Goal: Check status: Check status

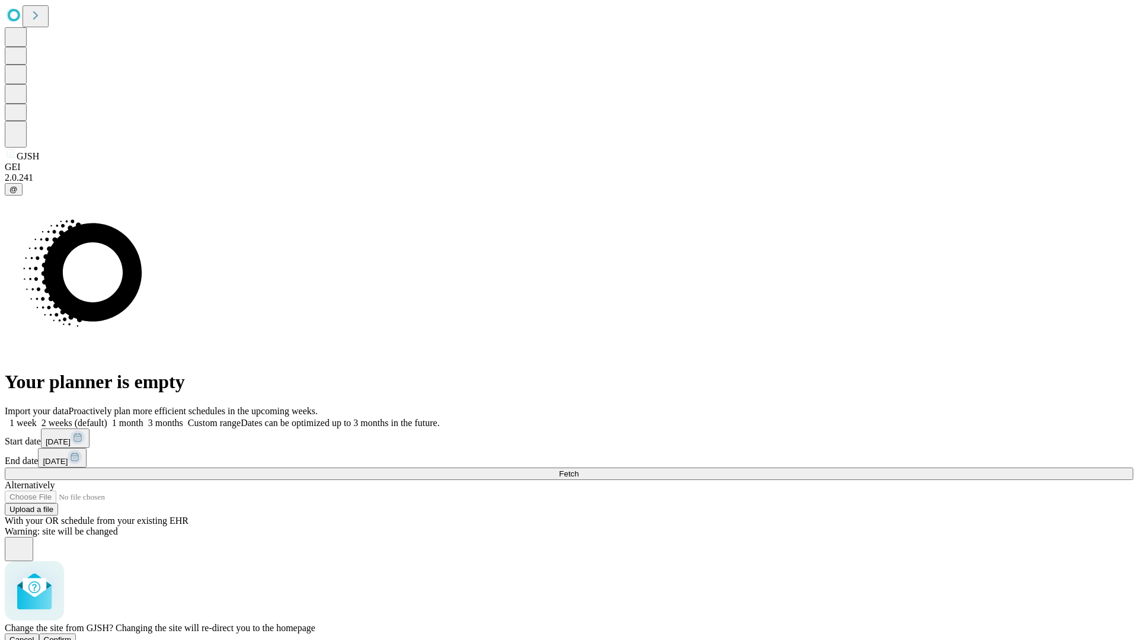
click at [72, 635] on span "Confirm" at bounding box center [58, 639] width 28 height 9
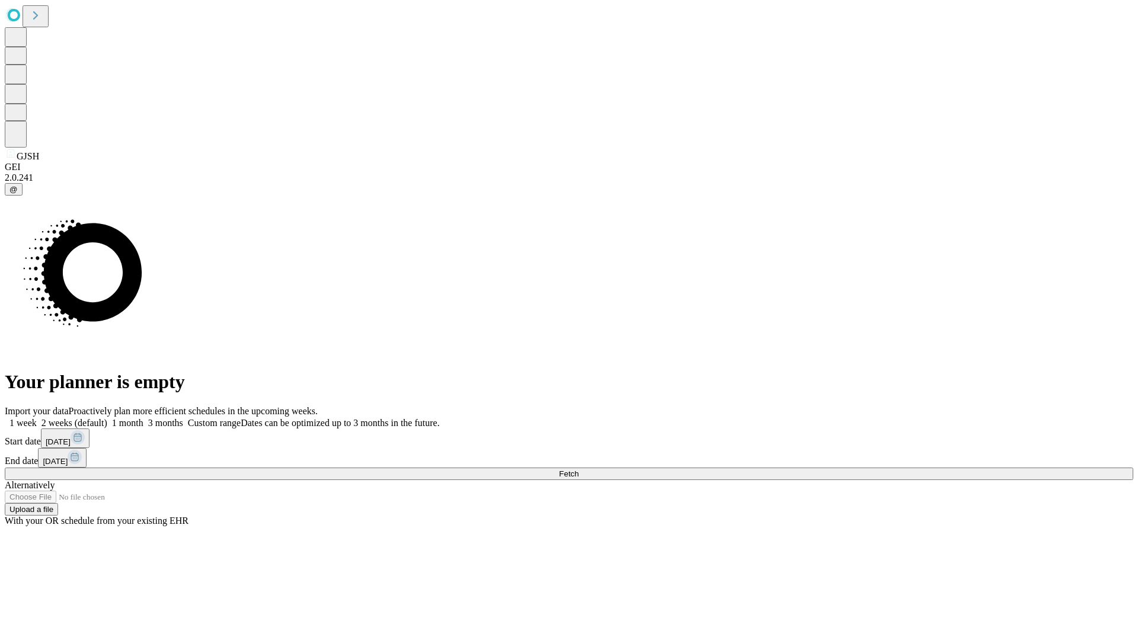
click at [37, 418] on label "1 week" at bounding box center [21, 423] width 32 height 10
click at [578, 469] on span "Fetch" at bounding box center [569, 473] width 20 height 9
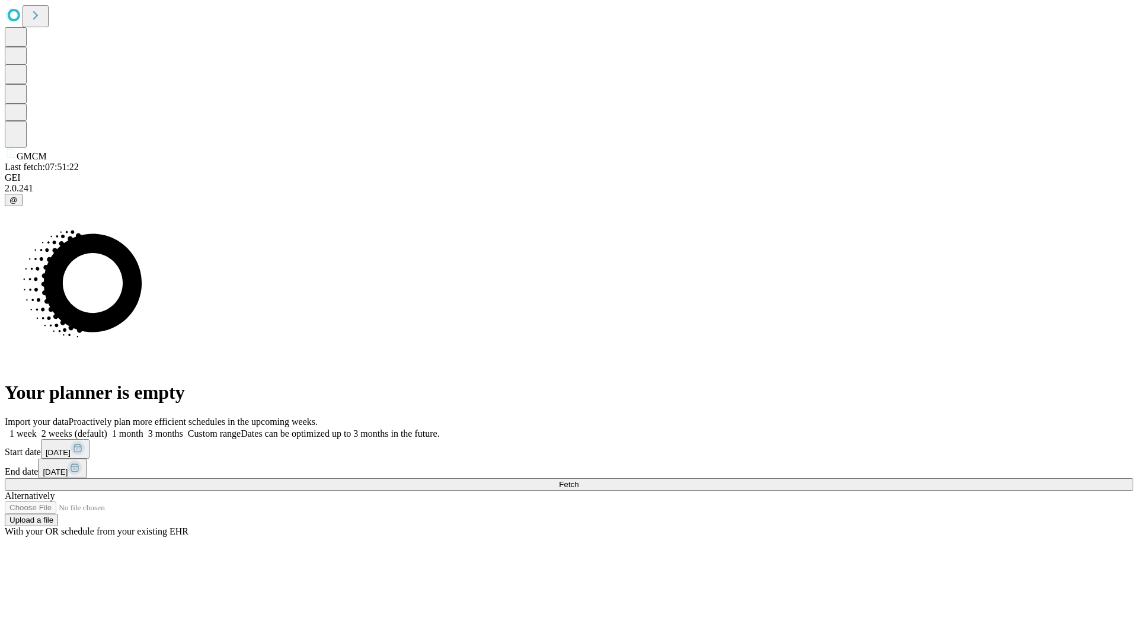
click at [37, 428] on label "1 week" at bounding box center [21, 433] width 32 height 10
click at [578, 480] on span "Fetch" at bounding box center [569, 484] width 20 height 9
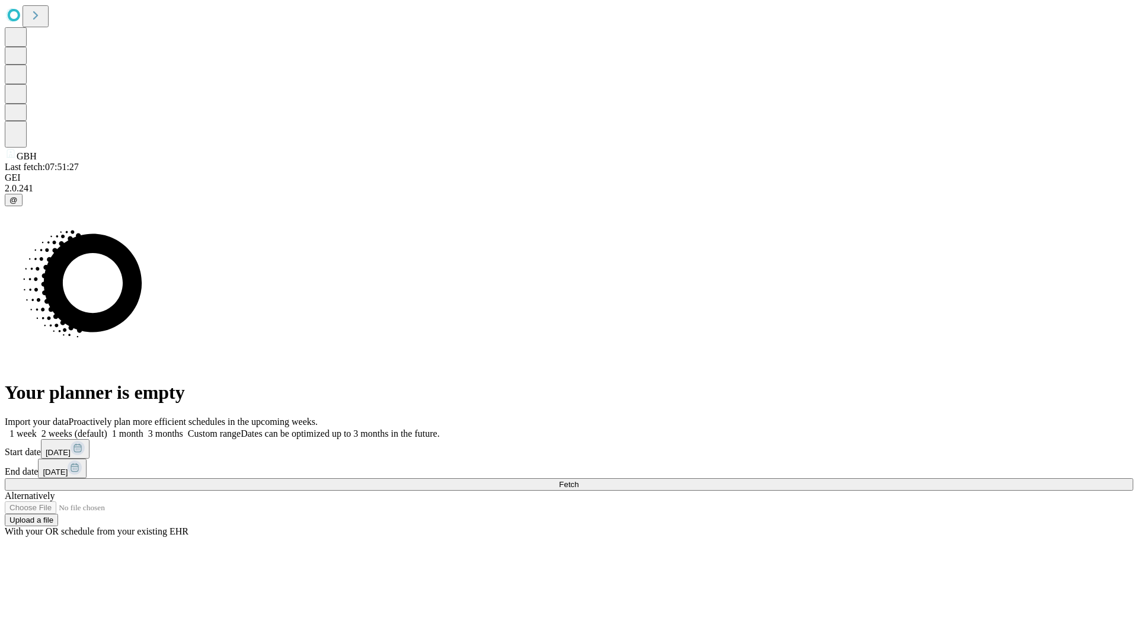
click at [37, 428] on label "1 week" at bounding box center [21, 433] width 32 height 10
click at [578, 480] on span "Fetch" at bounding box center [569, 484] width 20 height 9
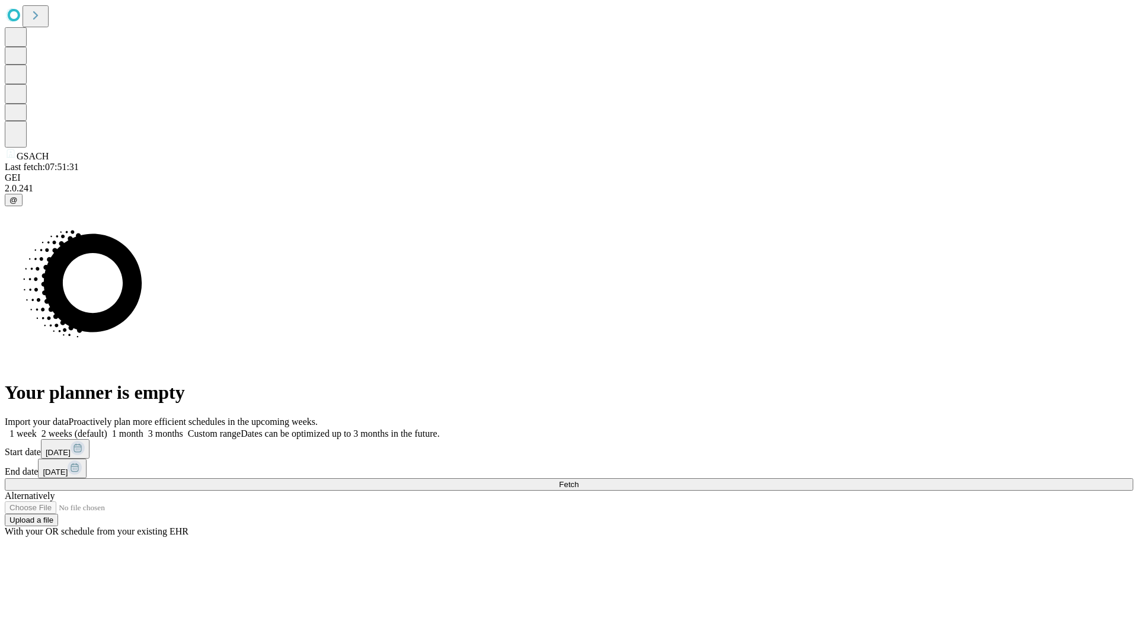
click at [37, 428] on label "1 week" at bounding box center [21, 433] width 32 height 10
click at [578, 480] on span "Fetch" at bounding box center [569, 484] width 20 height 9
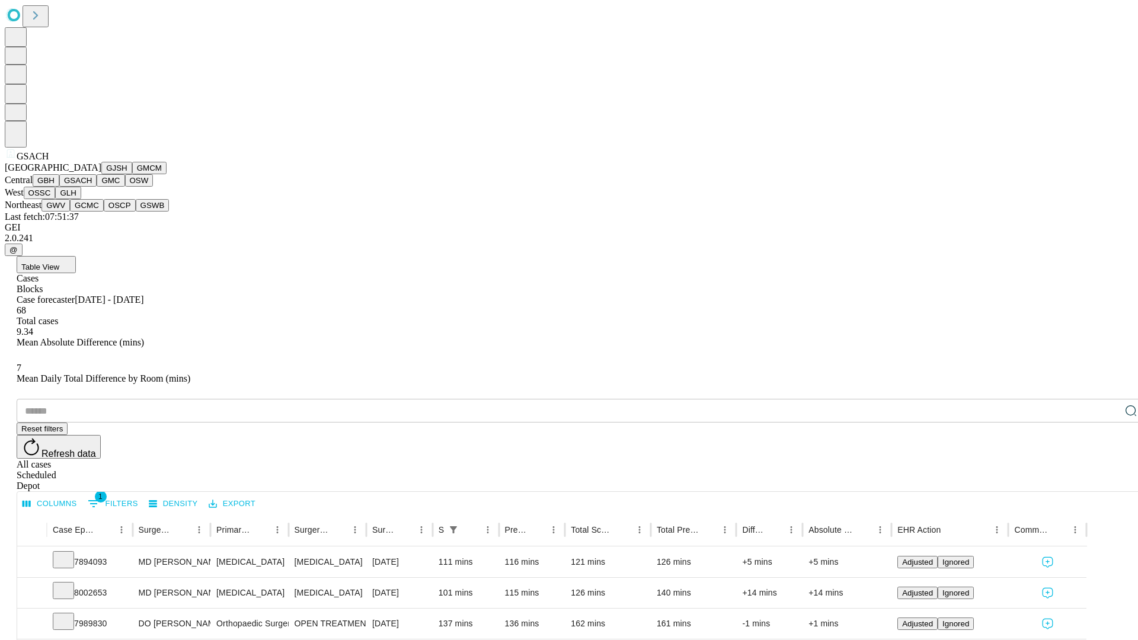
click at [97, 187] on button "GMC" at bounding box center [111, 180] width 28 height 12
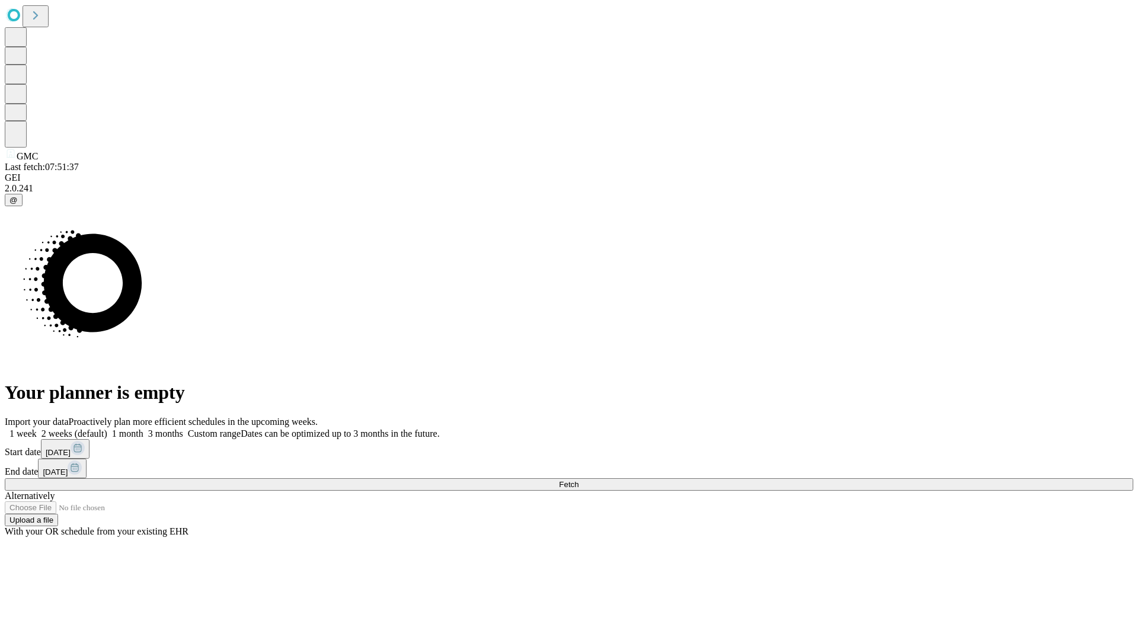
click at [37, 428] on label "1 week" at bounding box center [21, 433] width 32 height 10
click at [578, 480] on span "Fetch" at bounding box center [569, 484] width 20 height 9
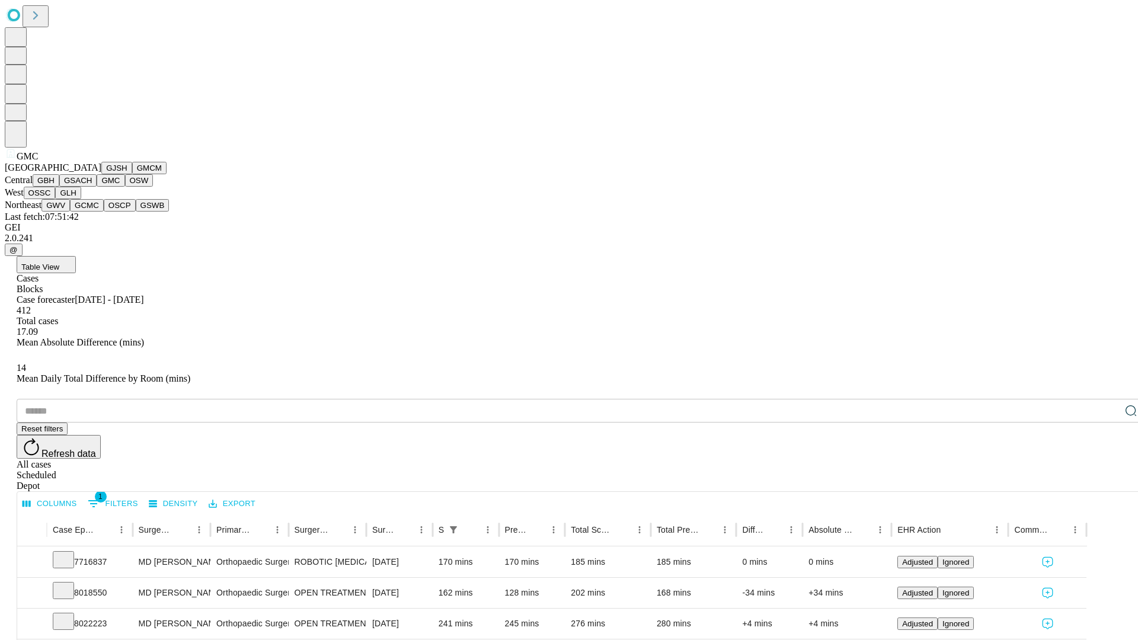
click at [125, 187] on button "OSW" at bounding box center [139, 180] width 28 height 12
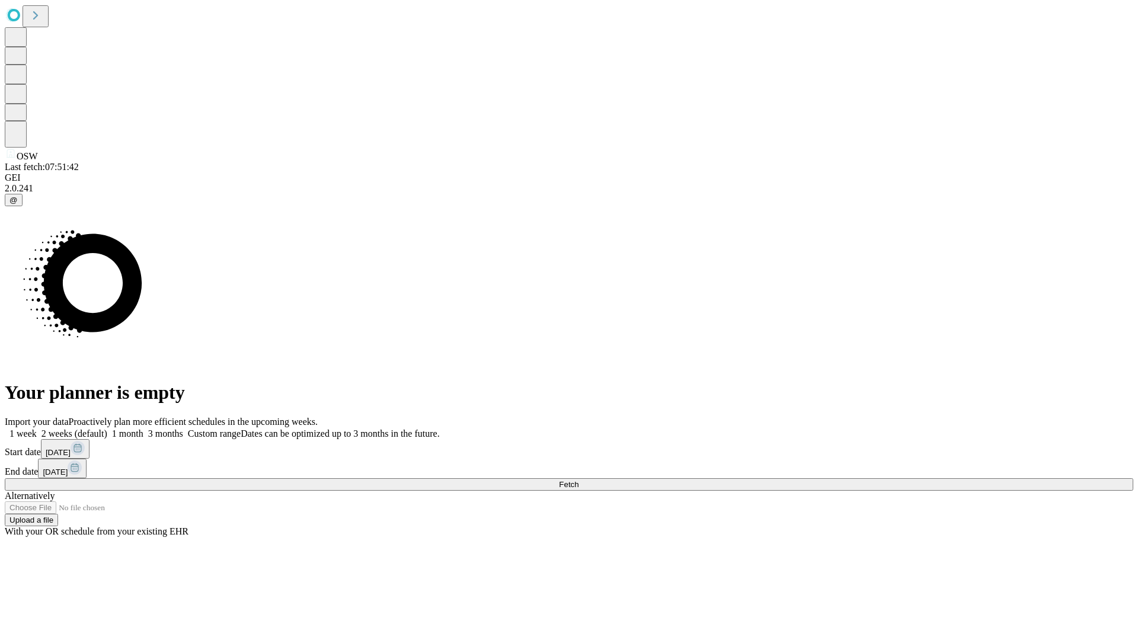
click at [37, 428] on label "1 week" at bounding box center [21, 433] width 32 height 10
click at [578, 480] on span "Fetch" at bounding box center [569, 484] width 20 height 9
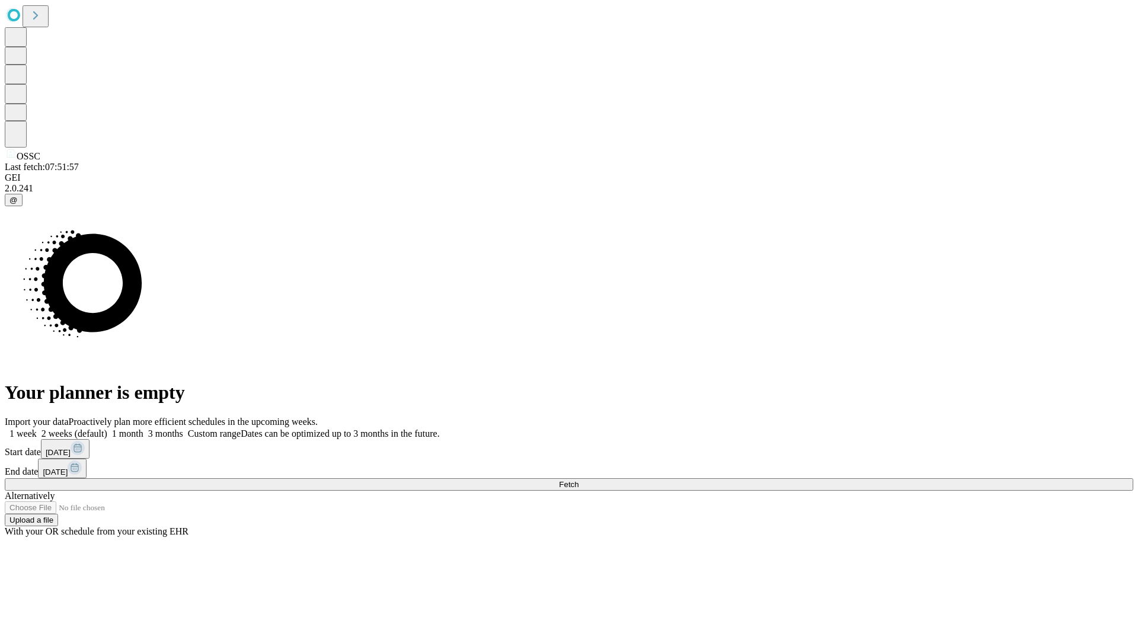
click at [37, 428] on label "1 week" at bounding box center [21, 433] width 32 height 10
click at [578, 480] on span "Fetch" at bounding box center [569, 484] width 20 height 9
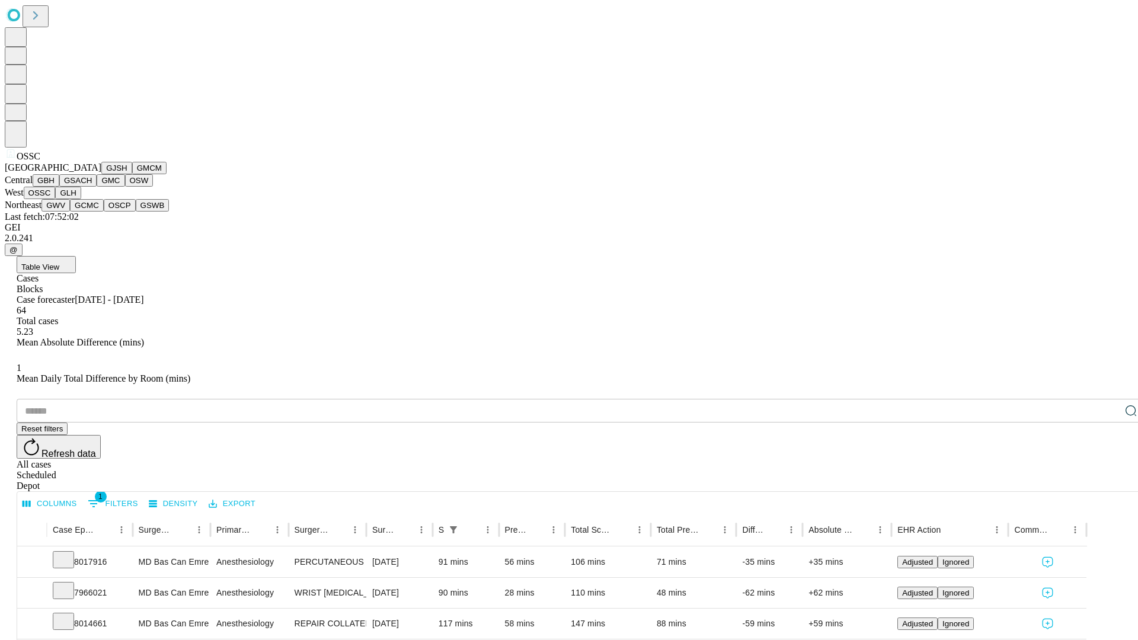
click at [81, 199] on button "GLH" at bounding box center [67, 193] width 25 height 12
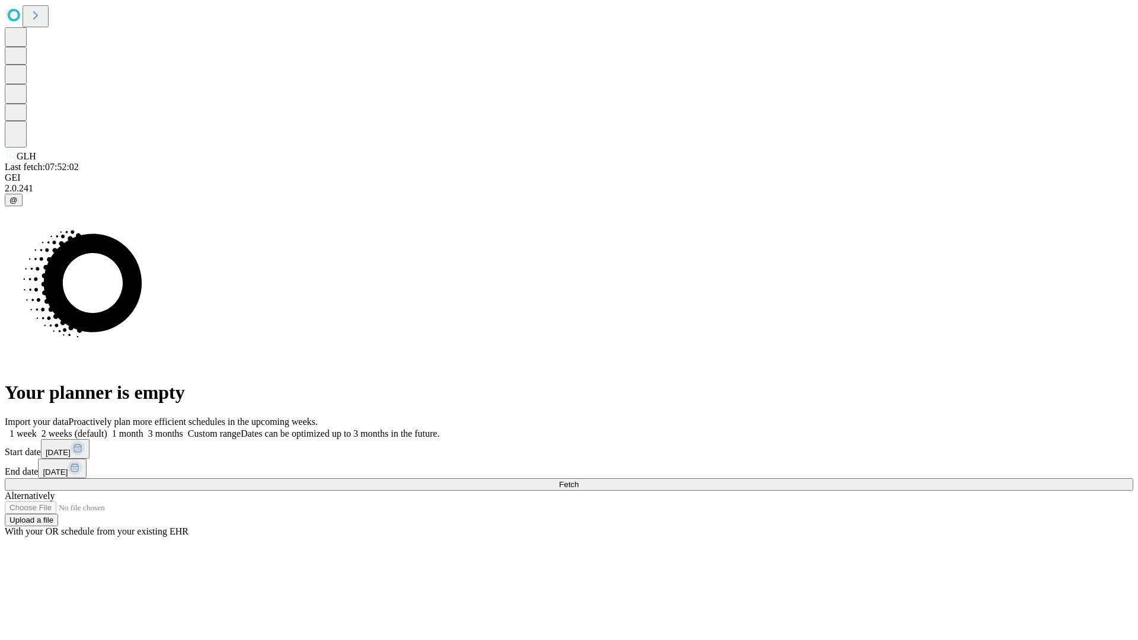
click at [37, 428] on label "1 week" at bounding box center [21, 433] width 32 height 10
click at [578, 480] on span "Fetch" at bounding box center [569, 484] width 20 height 9
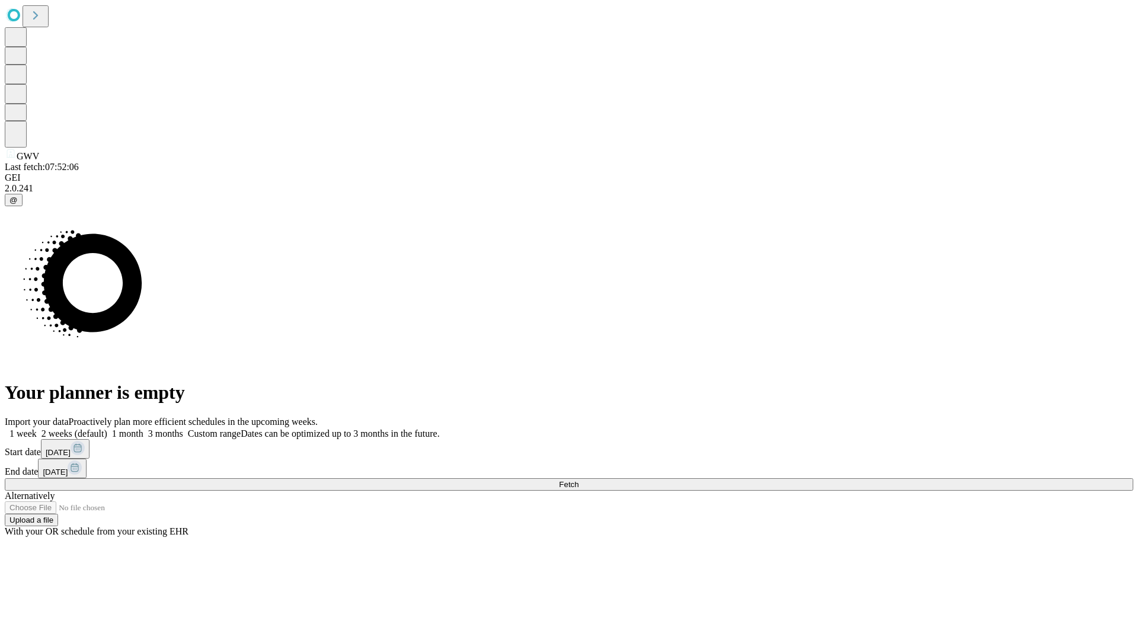
click at [37, 428] on label "1 week" at bounding box center [21, 433] width 32 height 10
click at [578, 480] on span "Fetch" at bounding box center [569, 484] width 20 height 9
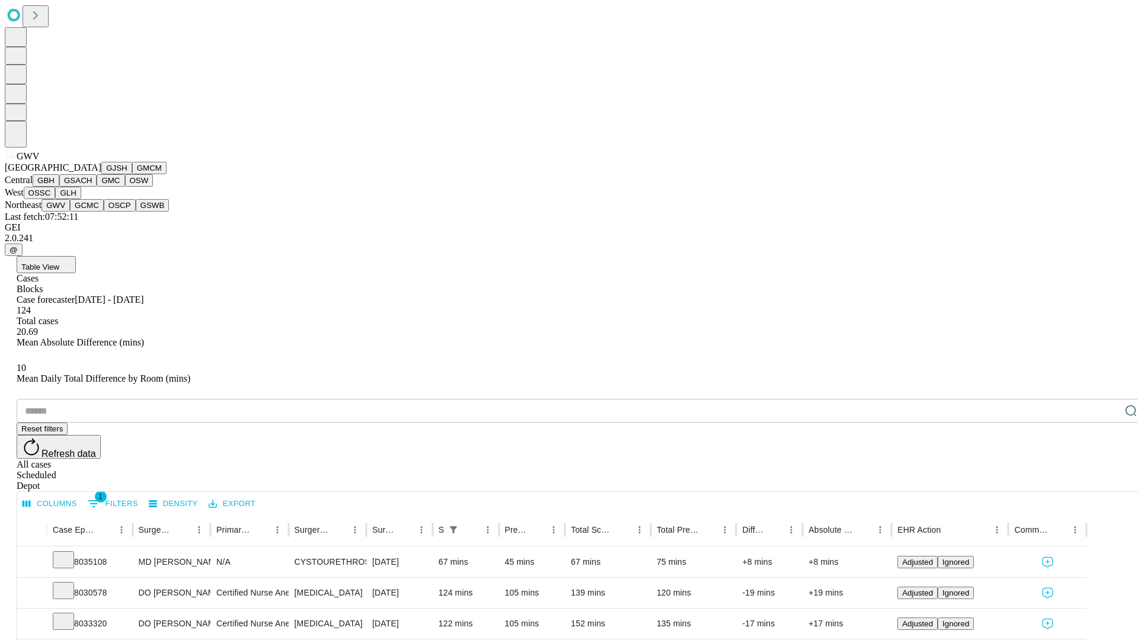
click at [92, 212] on button "GCMC" at bounding box center [87, 205] width 34 height 12
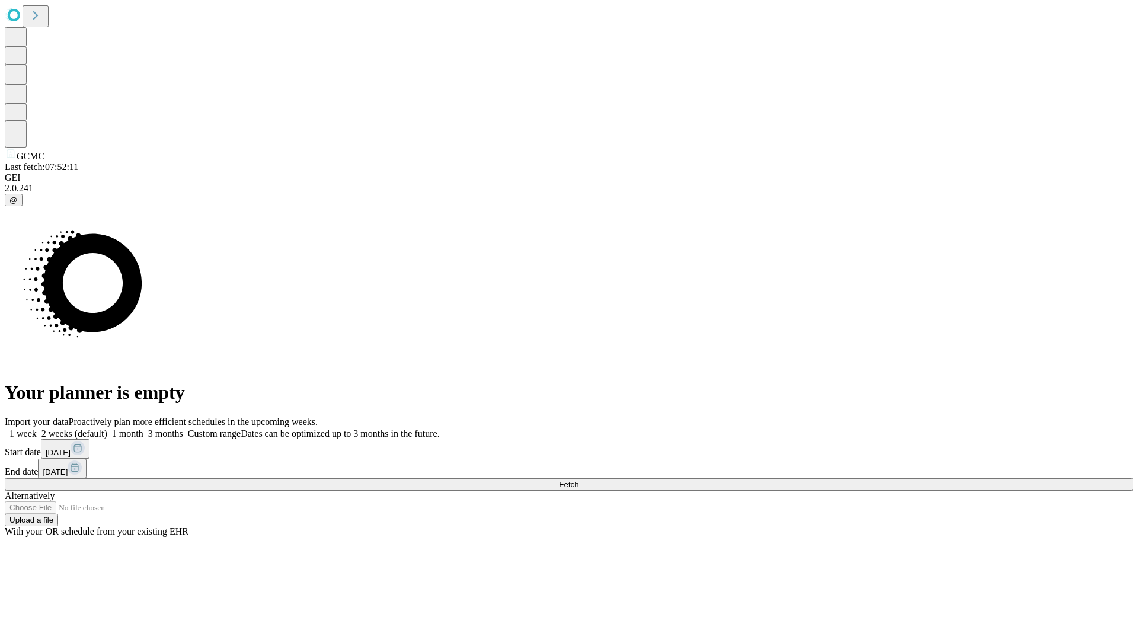
click at [37, 428] on label "1 week" at bounding box center [21, 433] width 32 height 10
click at [578, 480] on span "Fetch" at bounding box center [569, 484] width 20 height 9
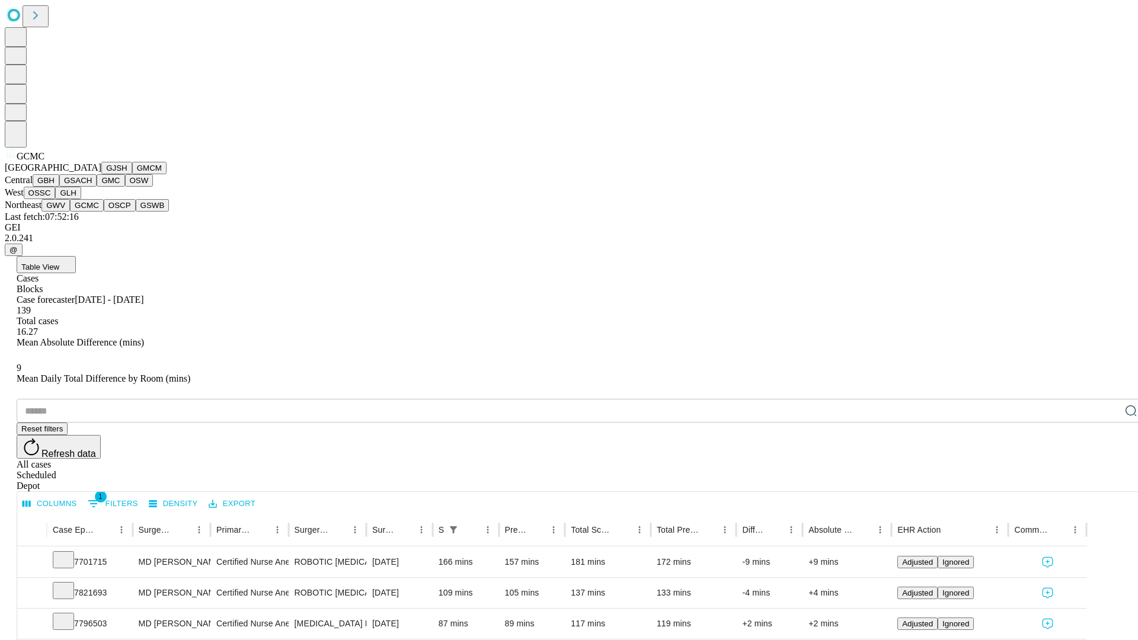
click at [104, 212] on button "OSCP" at bounding box center [120, 205] width 32 height 12
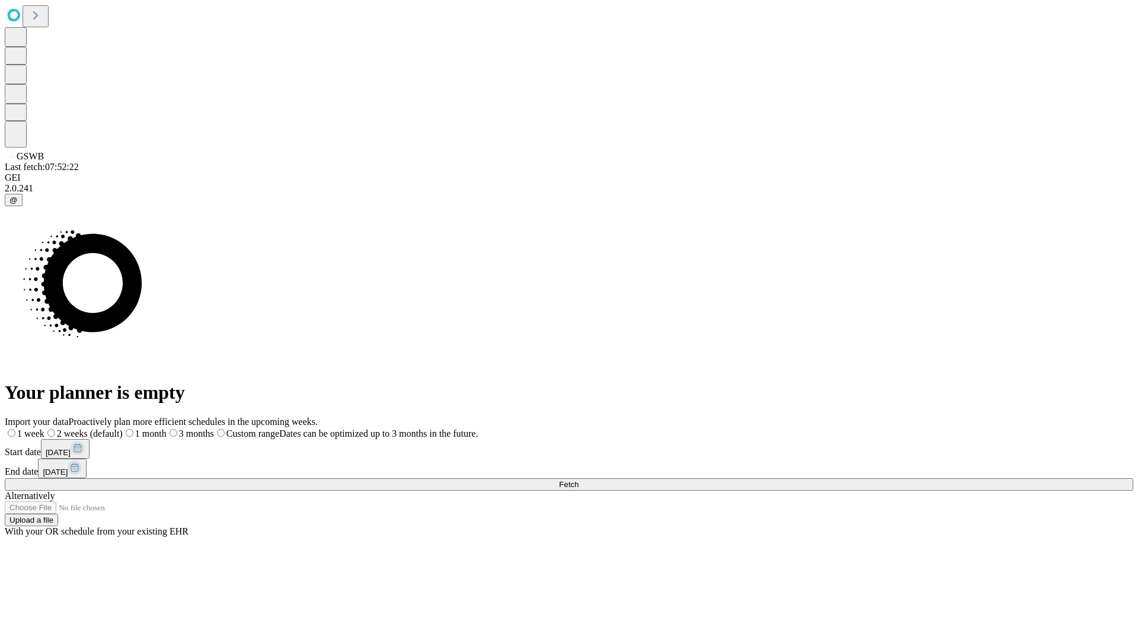
click at [44, 428] on label "1 week" at bounding box center [25, 433] width 40 height 10
click at [578, 480] on span "Fetch" at bounding box center [569, 484] width 20 height 9
